Goal: Task Accomplishment & Management: Manage account settings

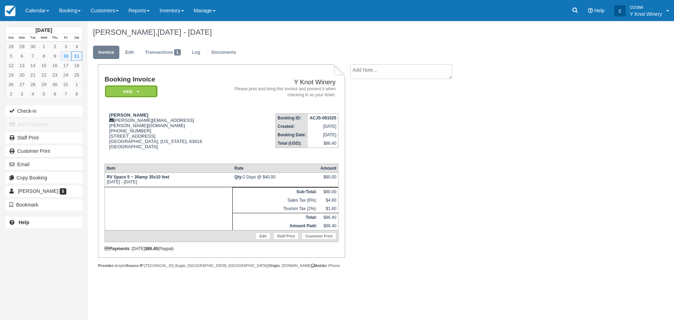
click at [135, 89] on em "Paid" at bounding box center [131, 91] width 53 height 12
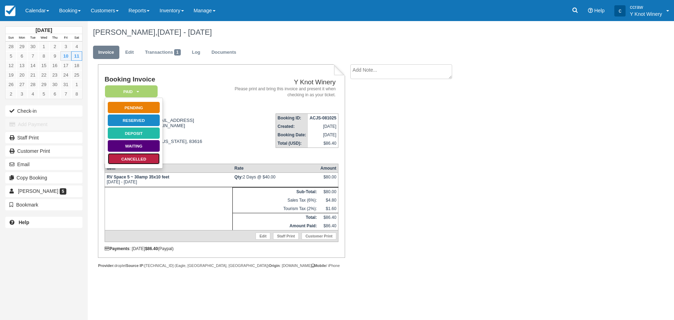
click at [128, 160] on link "Cancelled" at bounding box center [133, 159] width 53 height 12
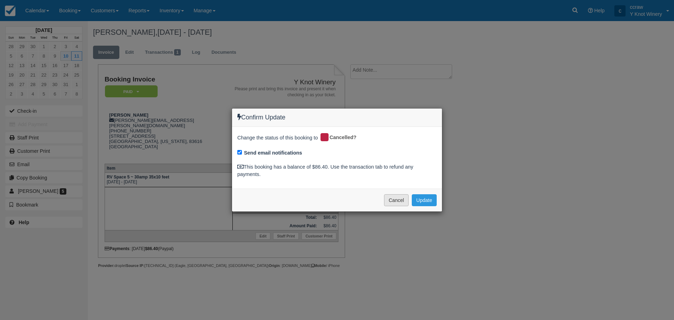
click at [401, 201] on button "Cancel" at bounding box center [396, 200] width 25 height 12
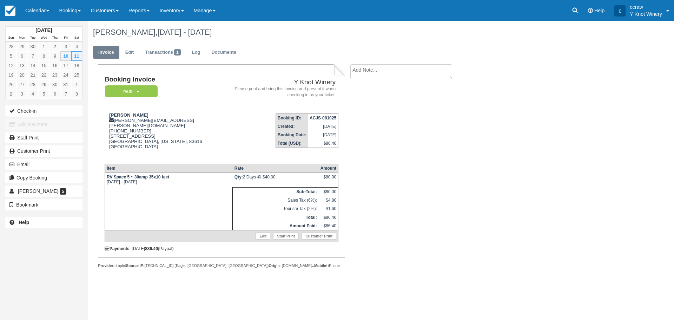
click at [385, 72] on textarea at bounding box center [401, 71] width 102 height 15
type textarea "refunded $66.40"
click at [362, 113] on icon "button" at bounding box center [359, 111] width 8 height 5
click at [396, 109] on label "Show on invoice" at bounding box center [405, 111] width 37 height 5
click at [391, 109] on input "Show on invoice" at bounding box center [389, 110] width 5 height 5
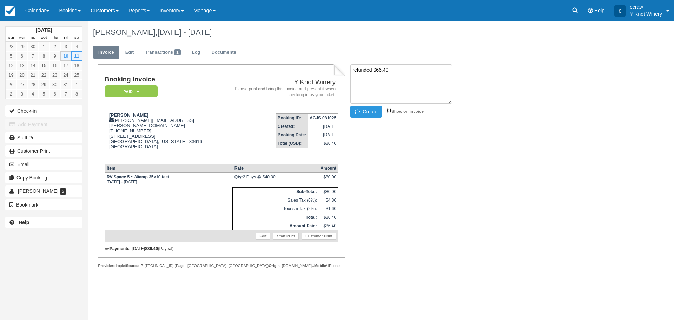
checkbox input "true"
click at [353, 112] on button "Create" at bounding box center [366, 112] width 32 height 12
click at [398, 71] on textarea "refunded $66.40" at bounding box center [401, 83] width 102 height 39
type textarea "refunded $66.40 Connie"
click at [373, 108] on button "Create" at bounding box center [366, 112] width 32 height 12
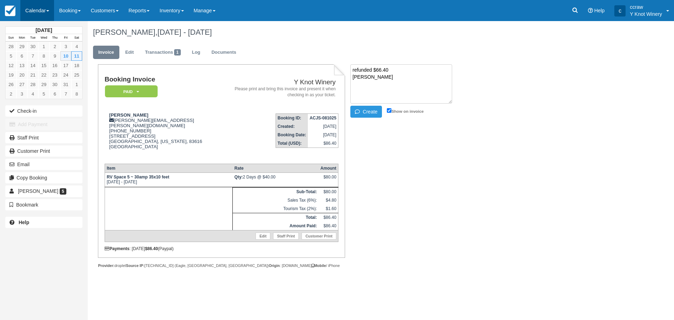
click at [43, 13] on link "Calendar" at bounding box center [37, 10] width 34 height 21
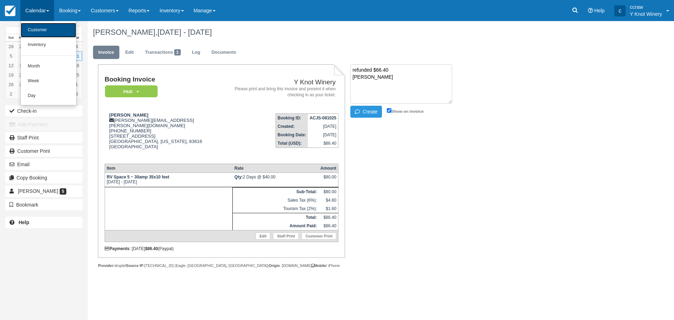
click at [41, 33] on link "Customer" at bounding box center [48, 30] width 55 height 15
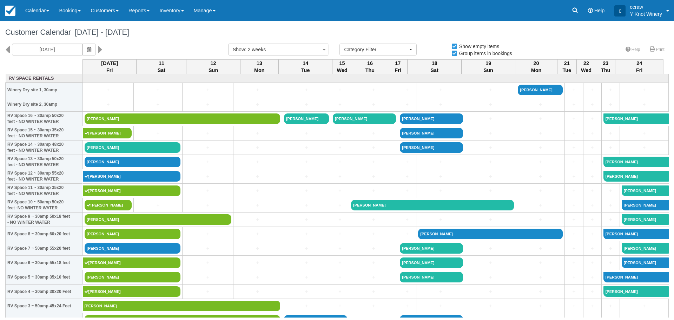
select select
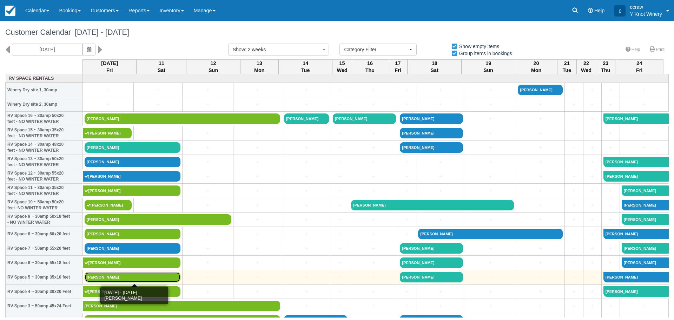
click at [104, 276] on link "Wendy Frank" at bounding box center [133, 277] width 96 height 11
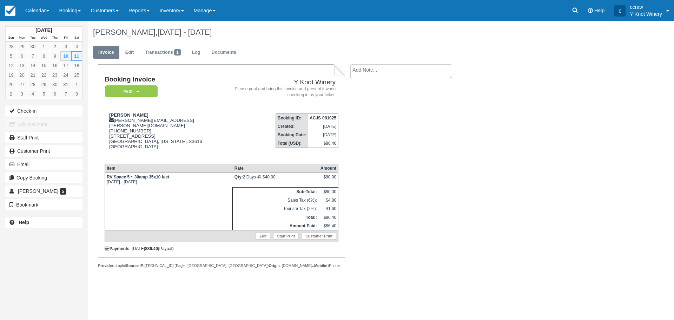
click at [388, 67] on textarea at bounding box center [401, 71] width 102 height 15
type textarea "refunded $66.40"
click at [388, 110] on input "Show on invoice" at bounding box center [389, 110] width 5 height 5
checkbox input "true"
click at [375, 114] on button "Create" at bounding box center [366, 112] width 32 height 12
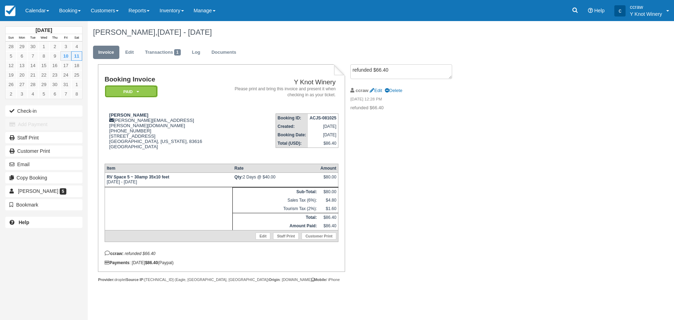
click at [141, 93] on em "Paid" at bounding box center [131, 91] width 53 height 12
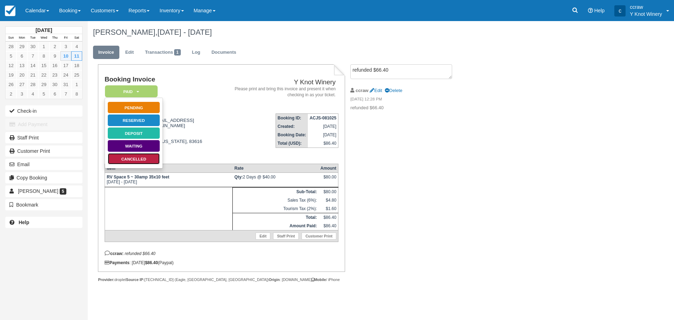
click at [124, 158] on link "Cancelled" at bounding box center [133, 159] width 53 height 12
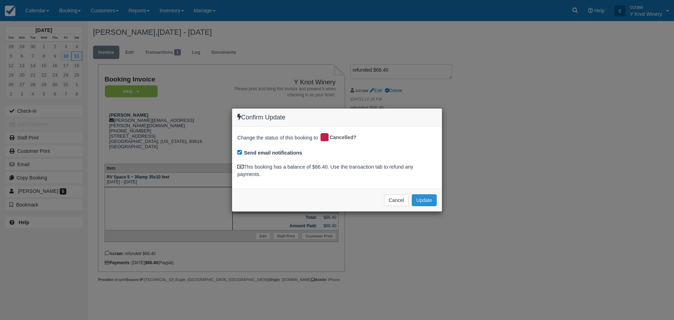
click at [422, 204] on button "Update" at bounding box center [424, 200] width 25 height 12
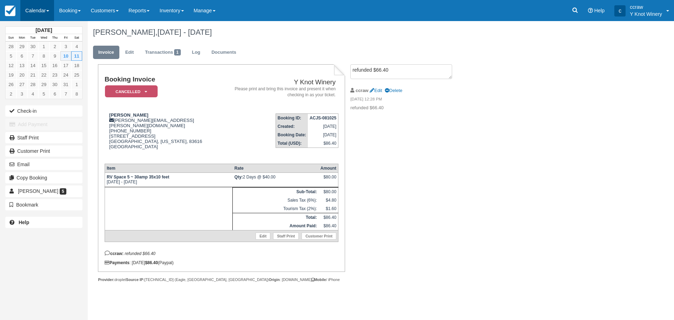
click at [47, 8] on link "Calendar" at bounding box center [37, 10] width 34 height 21
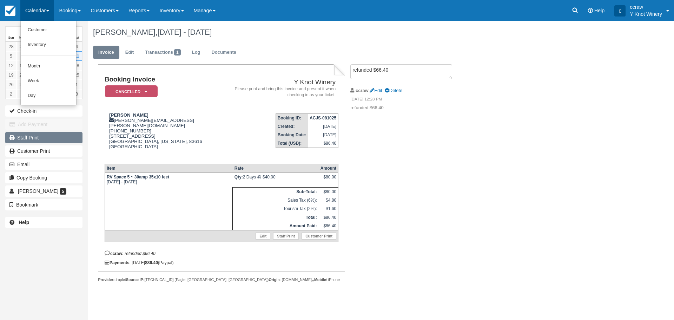
click at [25, 138] on link "Staff Print" at bounding box center [43, 137] width 77 height 11
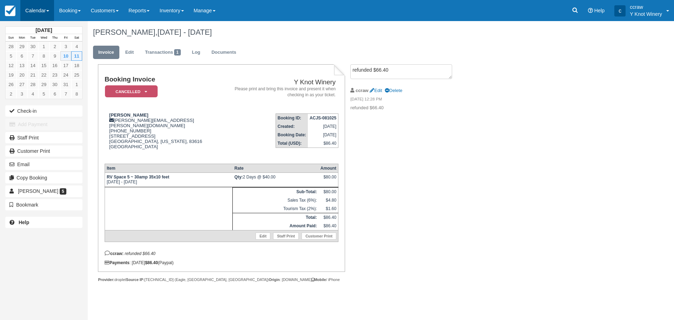
click at [37, 11] on link "Calendar" at bounding box center [37, 10] width 34 height 21
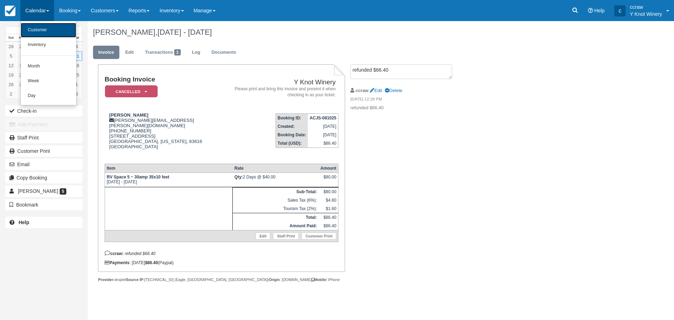
click at [37, 31] on link "Customer" at bounding box center [48, 30] width 55 height 15
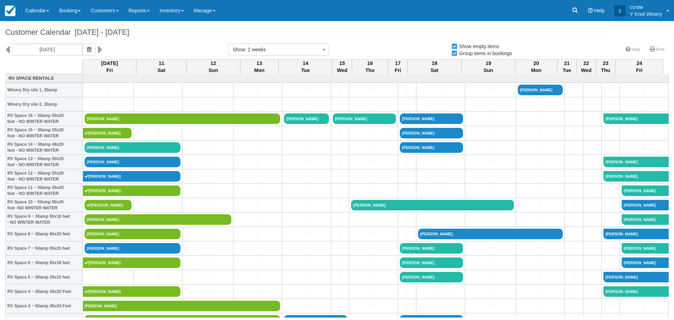
select select
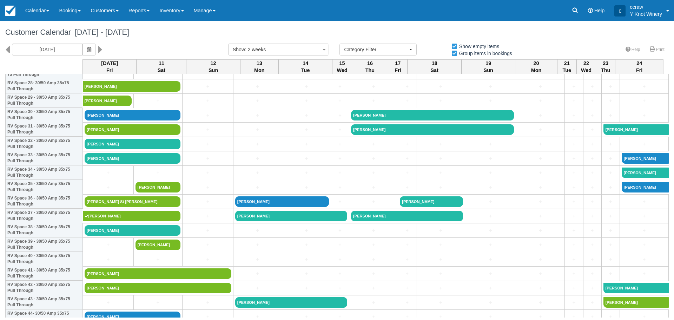
scroll to position [421, 0]
